Goal: Task Accomplishment & Management: Manage account settings

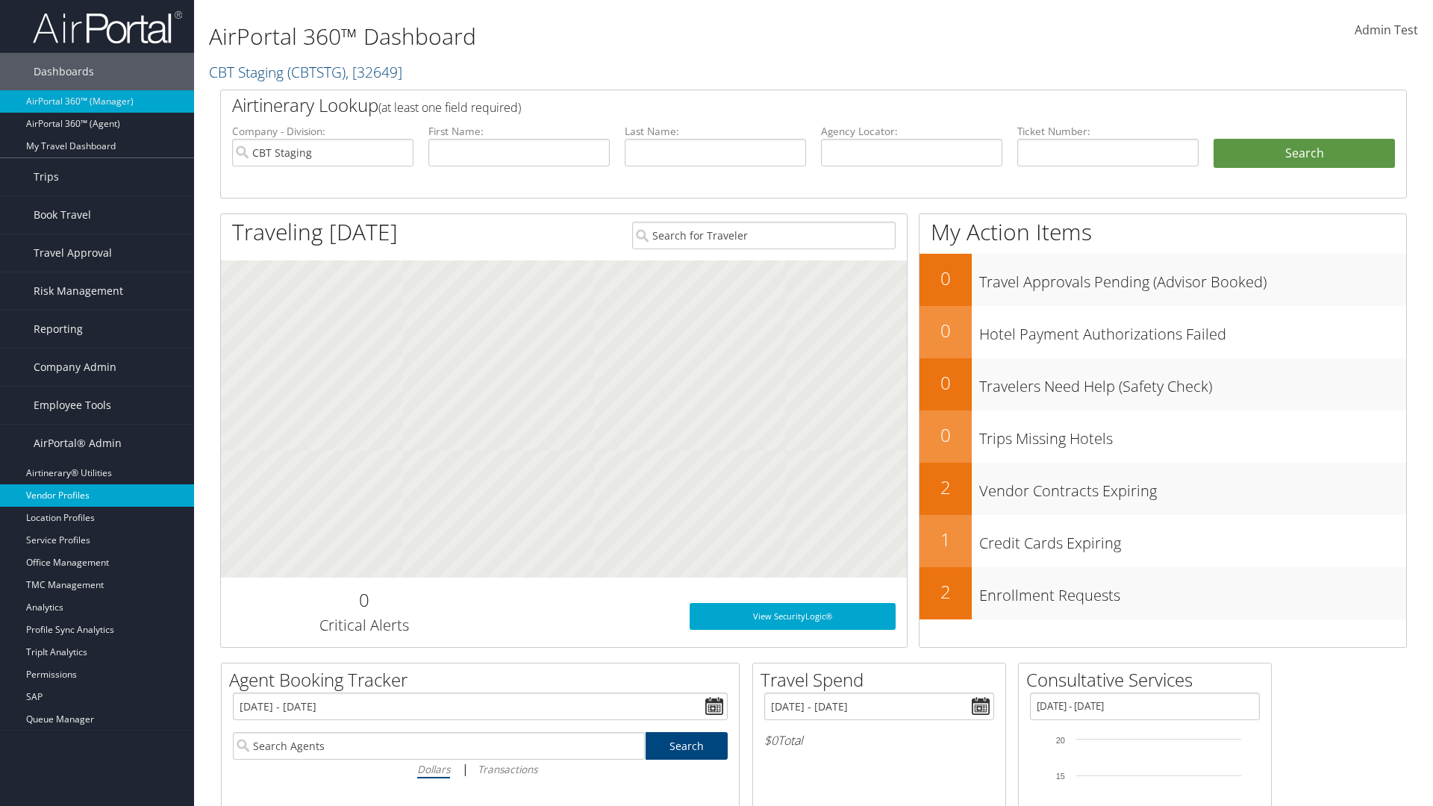
click at [97, 496] on link "Vendor Profiles" at bounding box center [97, 495] width 194 height 22
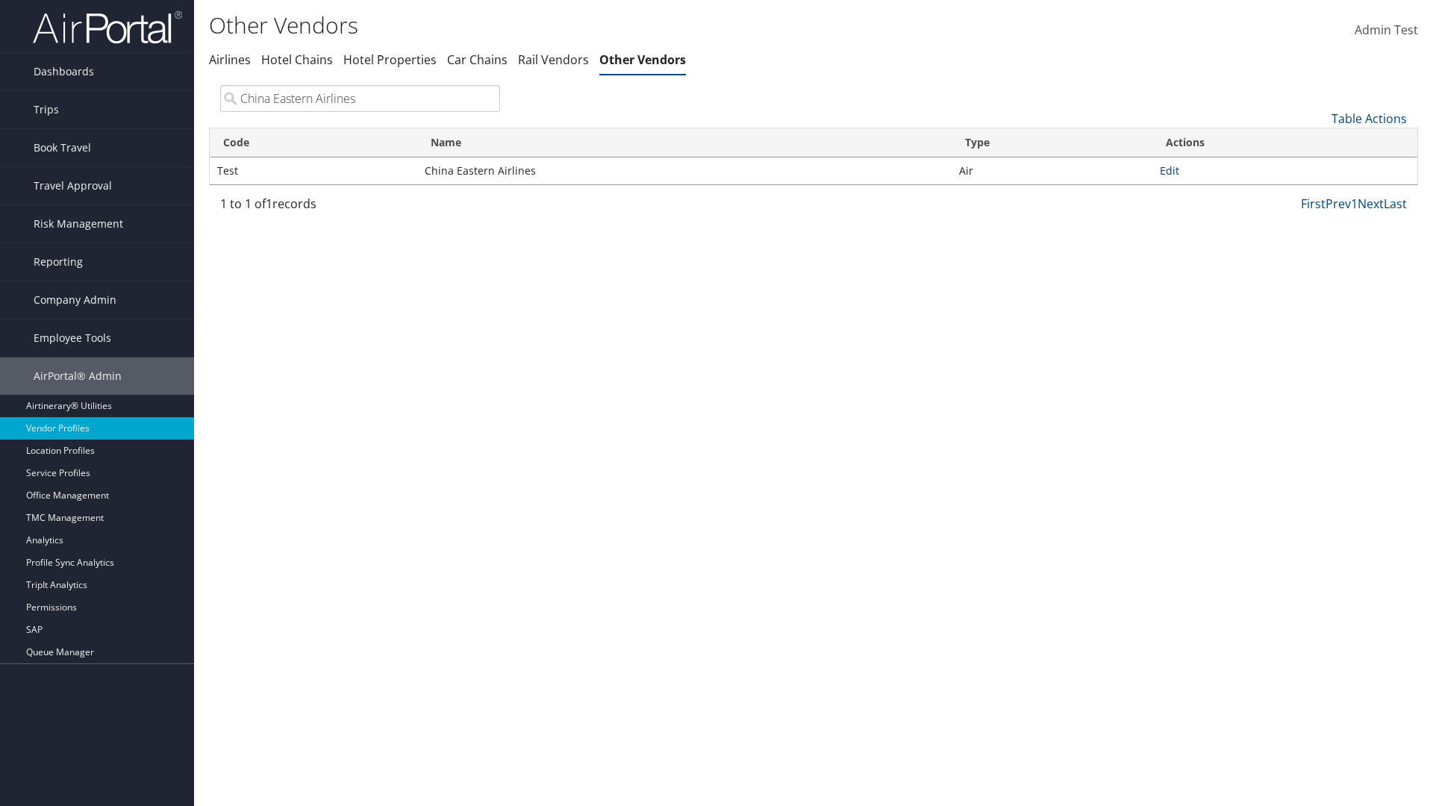
type input "China Eastern Airlines"
click at [1170, 170] on link "Edit" at bounding box center [1169, 170] width 19 height 14
select select "1"
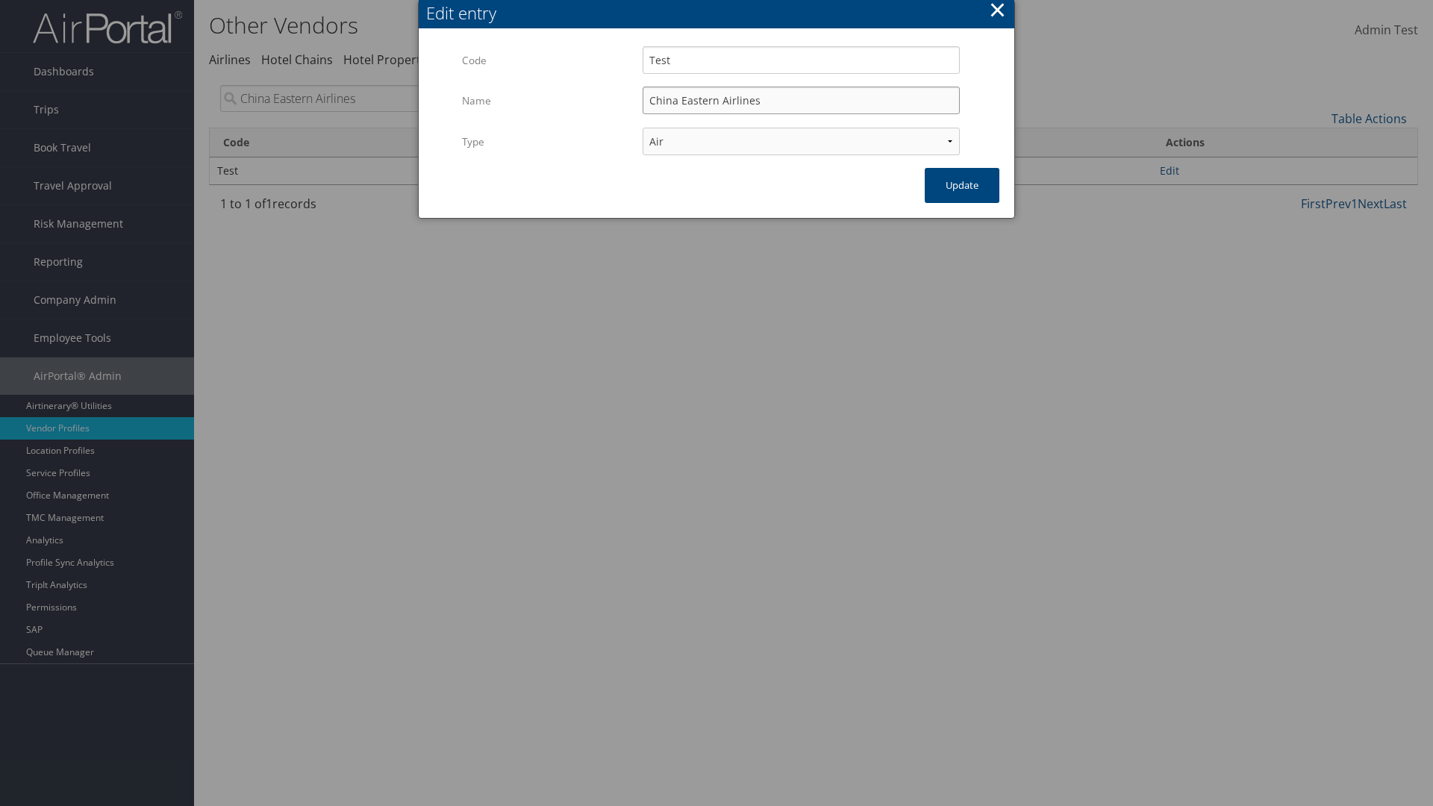
click at [801, 100] on input "China Eastern Airlines" at bounding box center [801, 101] width 317 height 28
type input "China Eastern Airlines"
click at [801, 60] on input "Test" at bounding box center [801, 60] width 317 height 28
type input "Test"
click at [962, 185] on button "Update" at bounding box center [962, 185] width 75 height 35
